Goal: Information Seeking & Learning: Learn about a topic

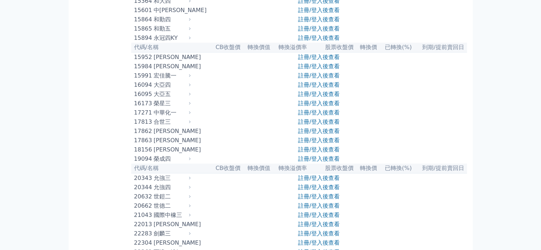
scroll to position [214, 0]
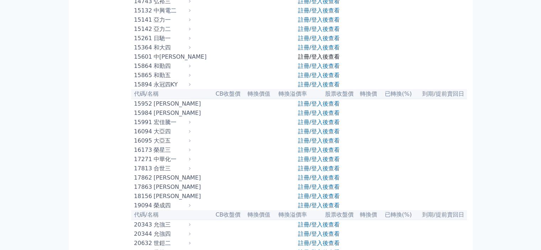
click at [303, 60] on link "註冊/登入後查看" at bounding box center [319, 56] width 42 height 7
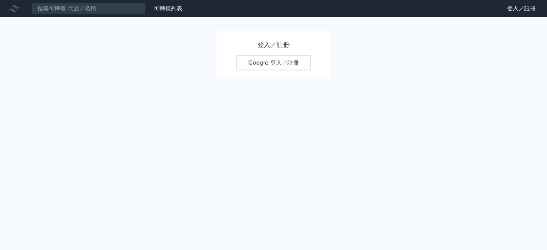
click at [273, 59] on link "Google 登入／註冊" at bounding box center [273, 63] width 74 height 15
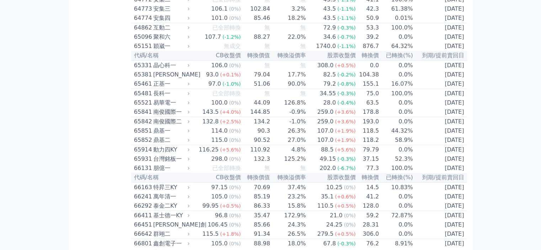
scroll to position [3203, 0]
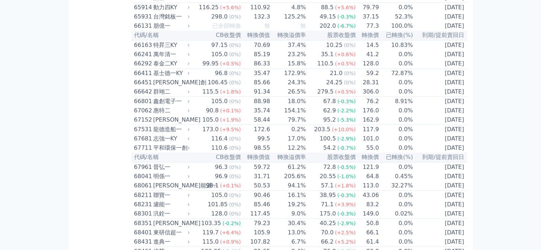
drag, startPoint x: 156, startPoint y: 115, endPoint x: 169, endPoint y: 116, distance: 13.6
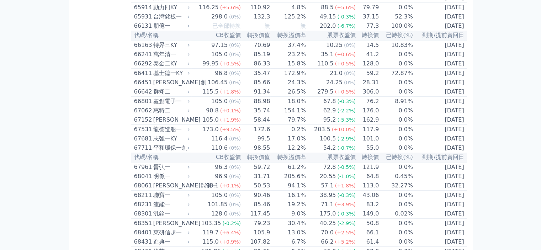
copy div "聚和六"
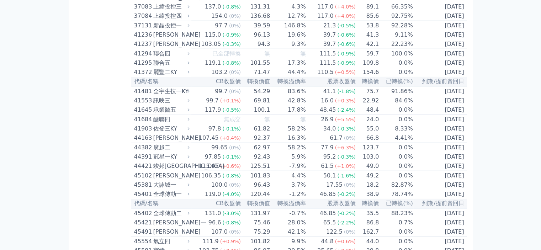
scroll to position [1774, 0]
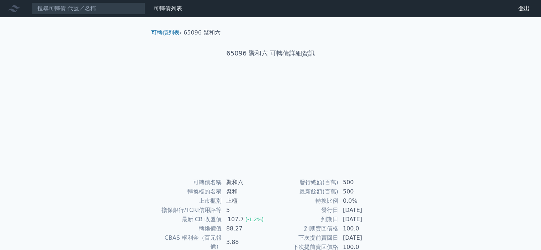
scroll to position [71, 0]
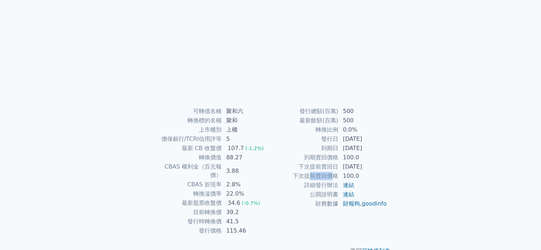
click at [335, 173] on td "下次提前賣回價格" at bounding box center [305, 176] width 68 height 9
click at [321, 145] on td "到期日" at bounding box center [305, 148] width 68 height 9
drag, startPoint x: 326, startPoint y: 141, endPoint x: 335, endPoint y: 156, distance: 17.1
click at [336, 152] on tbody "發行總額(百萬) 500 最新餘額(百萬) 500 轉換比例 0.0% 發行日 2024-07-03 到期日 2027-07-03 到期賣回價格 100.0 …" at bounding box center [329, 158] width 117 height 102
click at [333, 158] on td "到期賣回價格" at bounding box center [305, 157] width 68 height 9
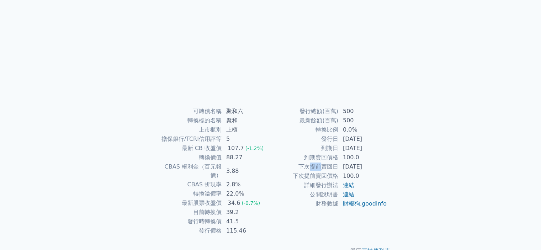
drag, startPoint x: 313, startPoint y: 165, endPoint x: 321, endPoint y: 165, distance: 8.2
click at [320, 165] on td "下次提前賣回日" at bounding box center [305, 166] width 68 height 9
click at [325, 167] on td "下次提前賣回日" at bounding box center [305, 166] width 68 height 9
click at [330, 139] on td "發行日" at bounding box center [305, 139] width 68 height 9
